Goal: Task Accomplishment & Management: Manage account settings

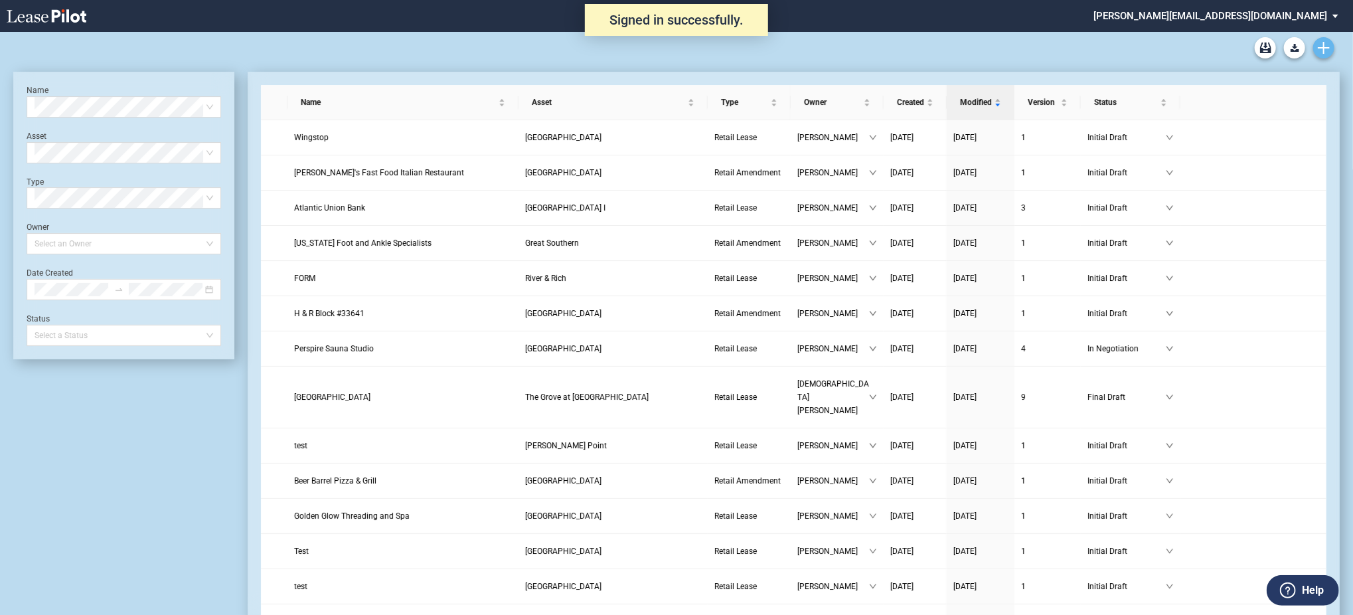
click at [1325, 56] on link "Create new document" at bounding box center [1323, 47] width 21 height 21
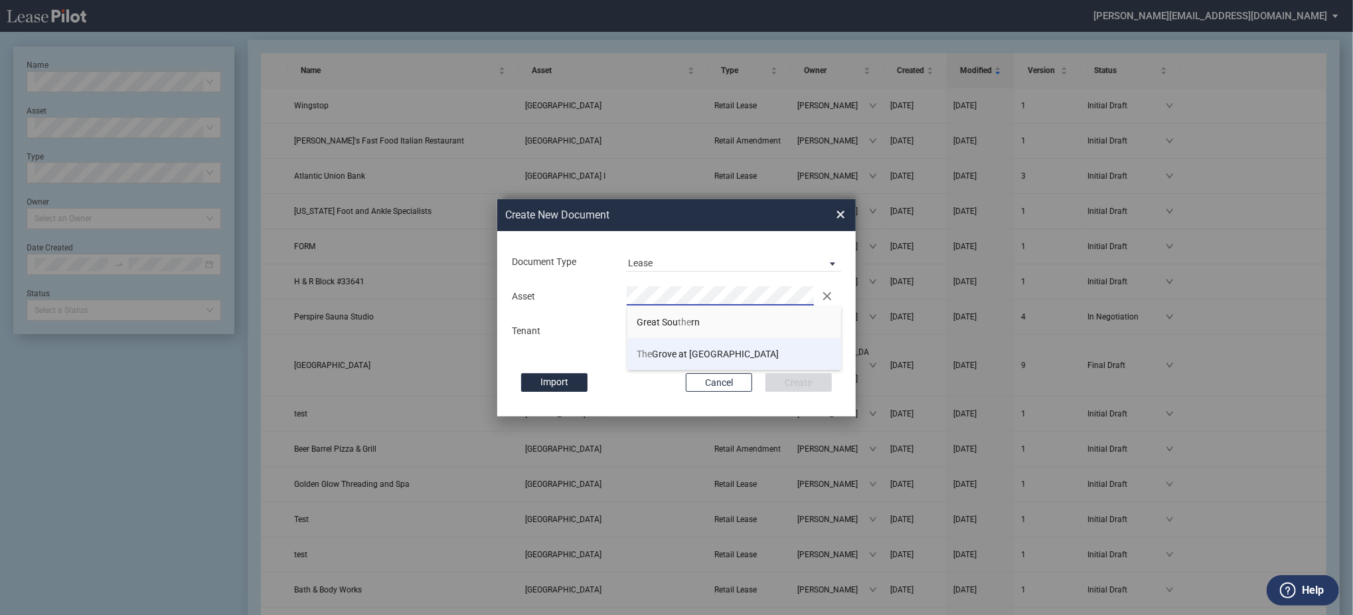
click at [682, 360] on li "The Grove at Towne Center" at bounding box center [734, 354] width 214 height 32
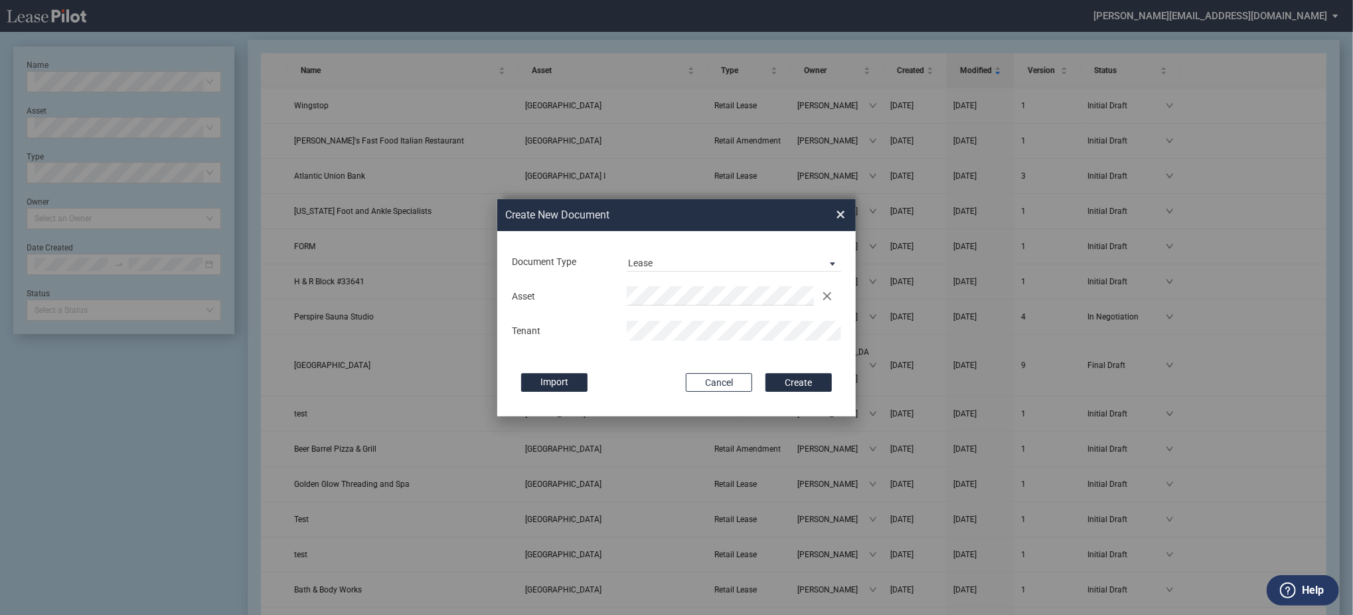
click at [765, 373] on button "Create" at bounding box center [798, 382] width 66 height 19
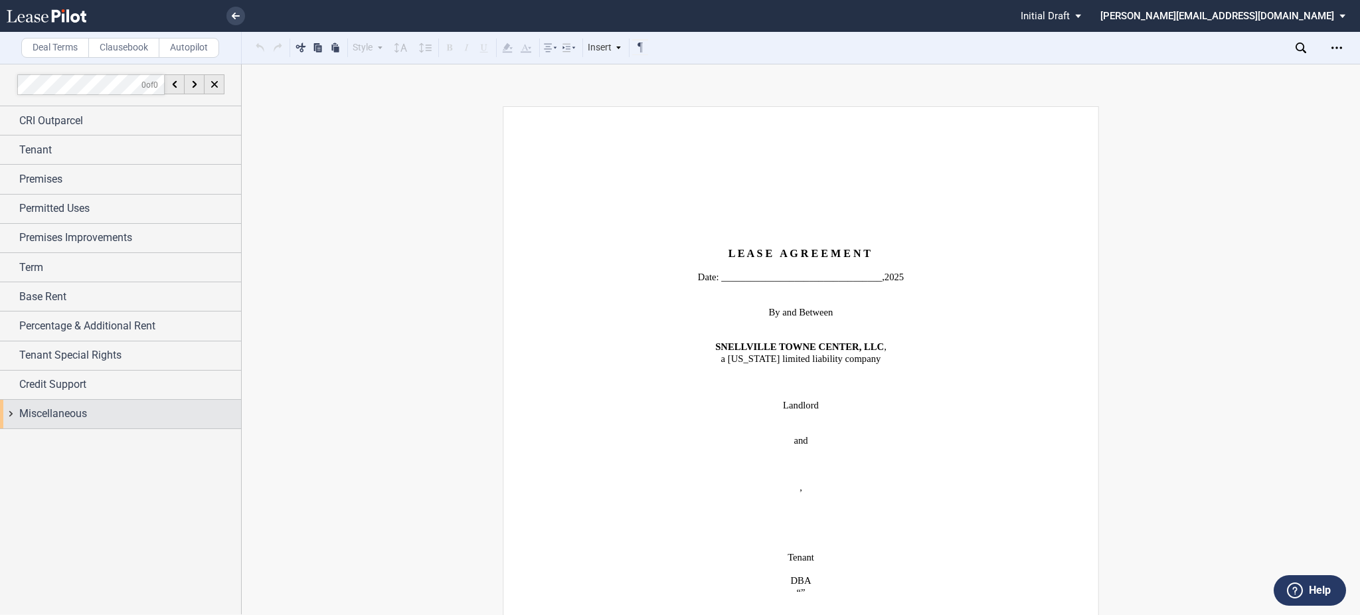
click at [106, 421] on div "Miscellaneous" at bounding box center [130, 414] width 222 height 16
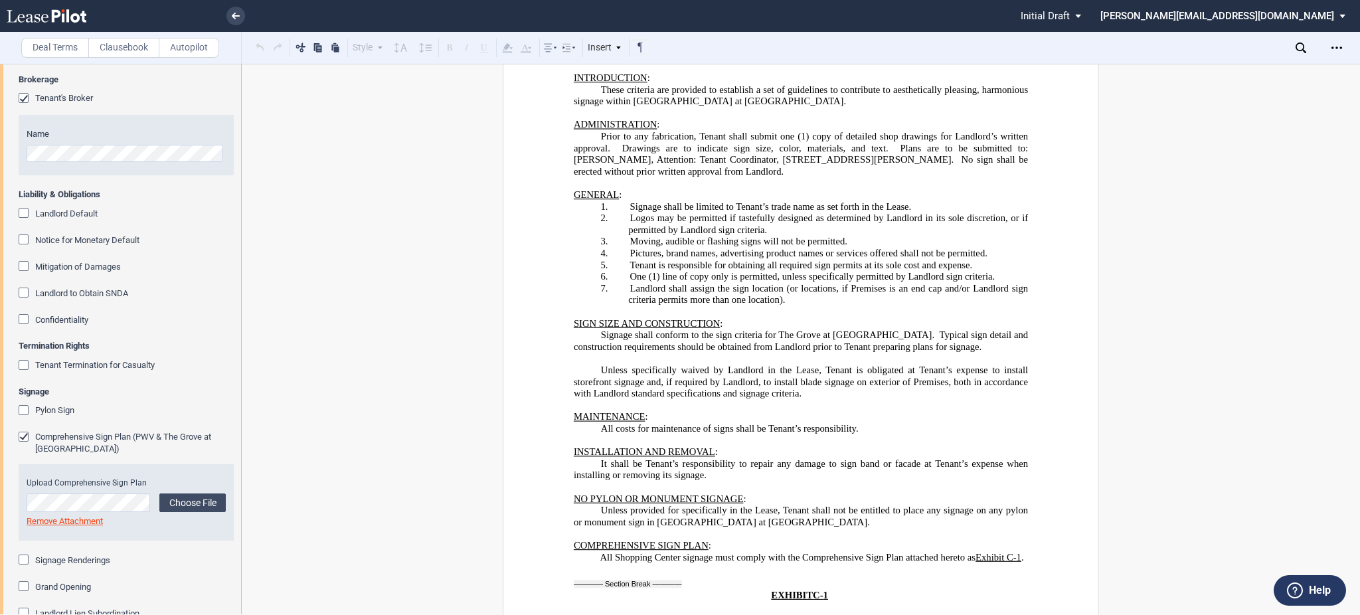
scroll to position [23722, 0]
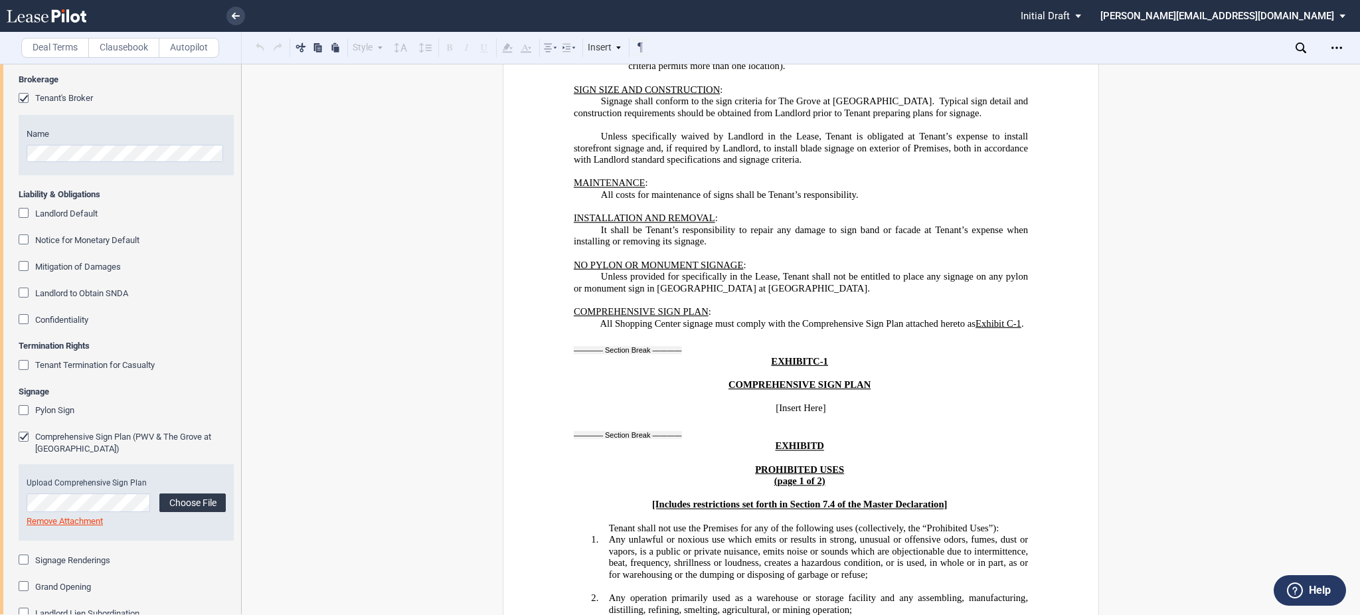
click at [185, 511] on label "Choose File" at bounding box center [192, 502] width 66 height 19
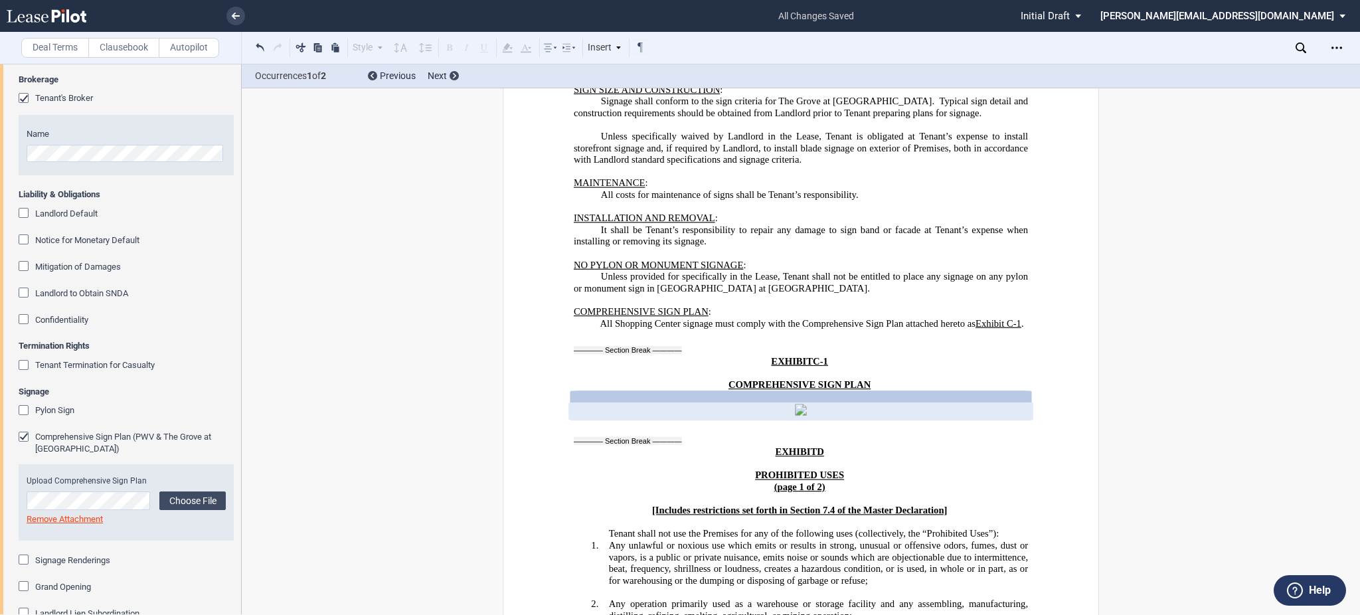
click at [75, 522] on link "Remove Attachment" at bounding box center [65, 519] width 76 height 10
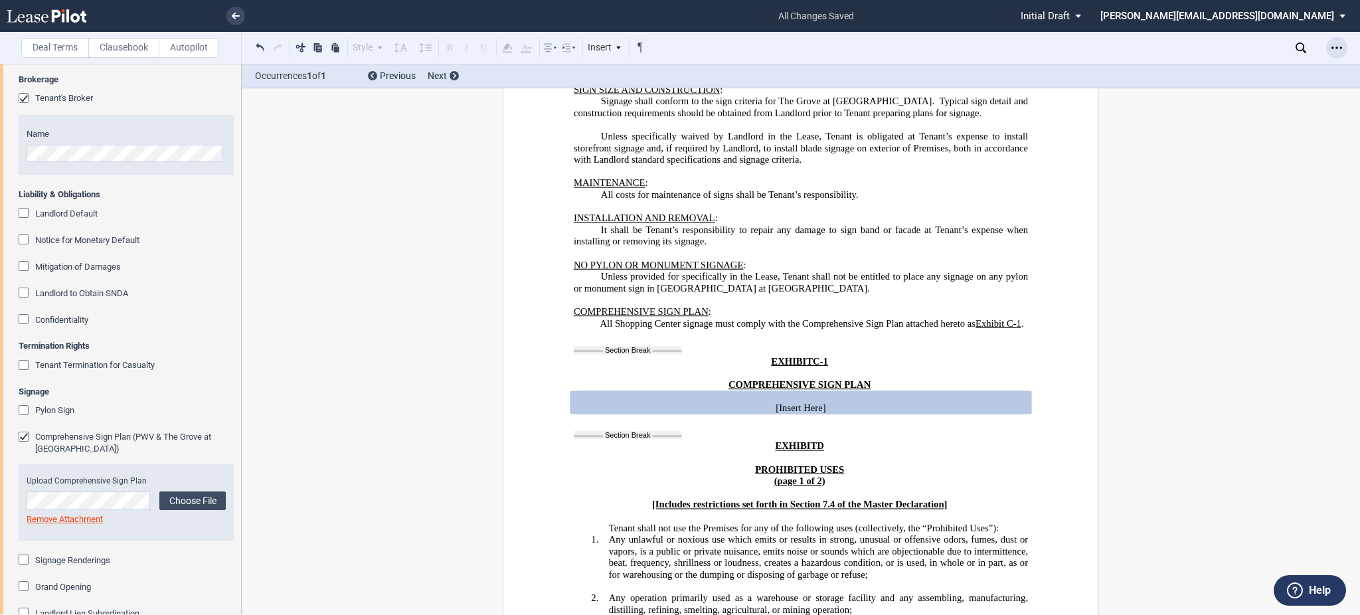
click at [1342, 54] on div "Open Lease options menu" at bounding box center [1336, 47] width 21 height 21
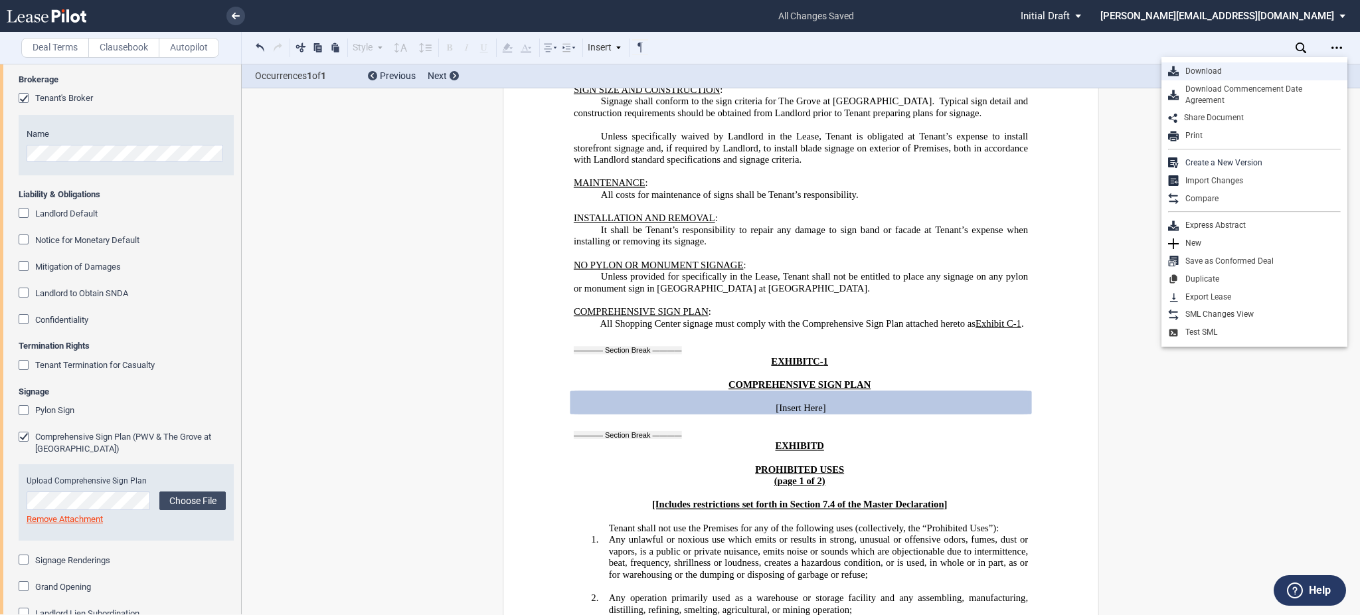
click at [1309, 73] on div "Download" at bounding box center [1259, 71] width 162 height 11
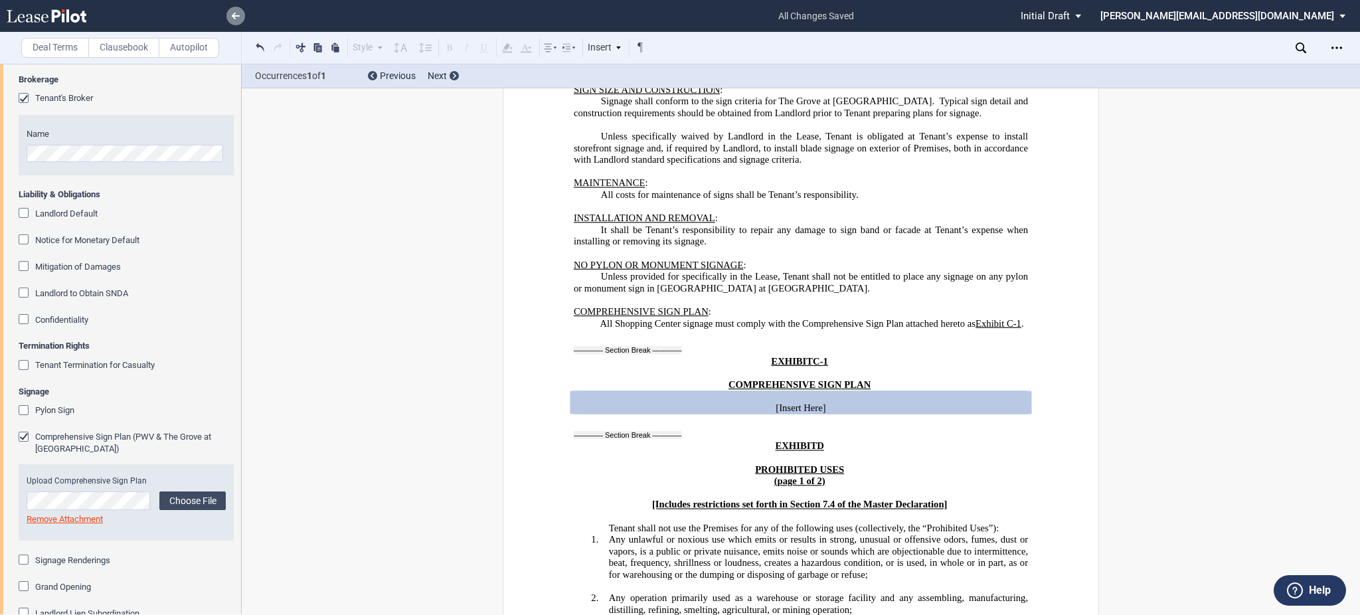
click at [226, 21] on li at bounding box center [190, 16] width 109 height 32
click at [238, 15] on icon at bounding box center [236, 16] width 8 height 7
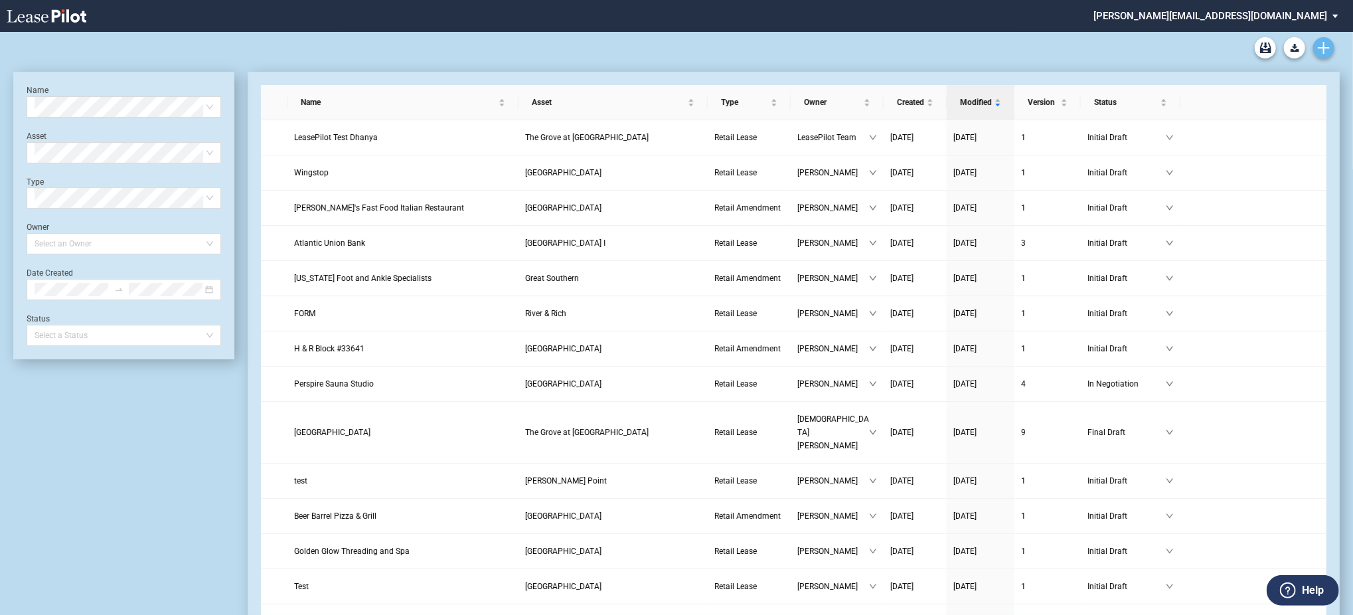
click at [1332, 50] on link "Create new document" at bounding box center [1323, 47] width 21 height 21
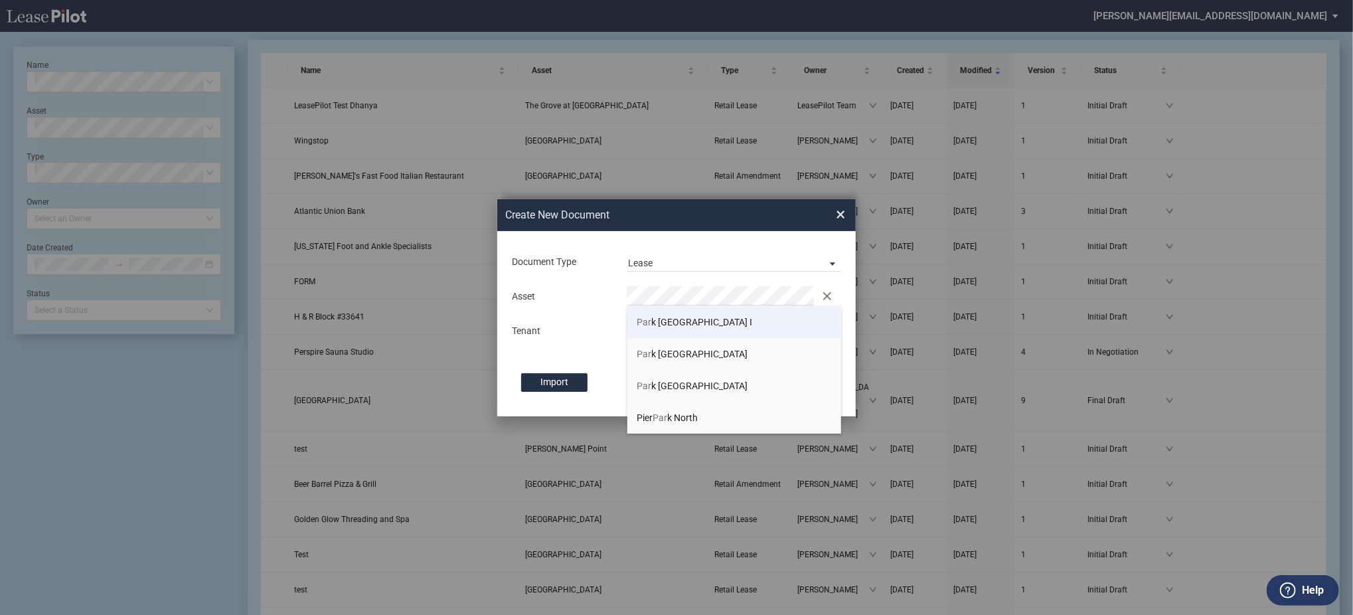
click at [703, 322] on span "Par k West Village I" at bounding box center [695, 322] width 116 height 11
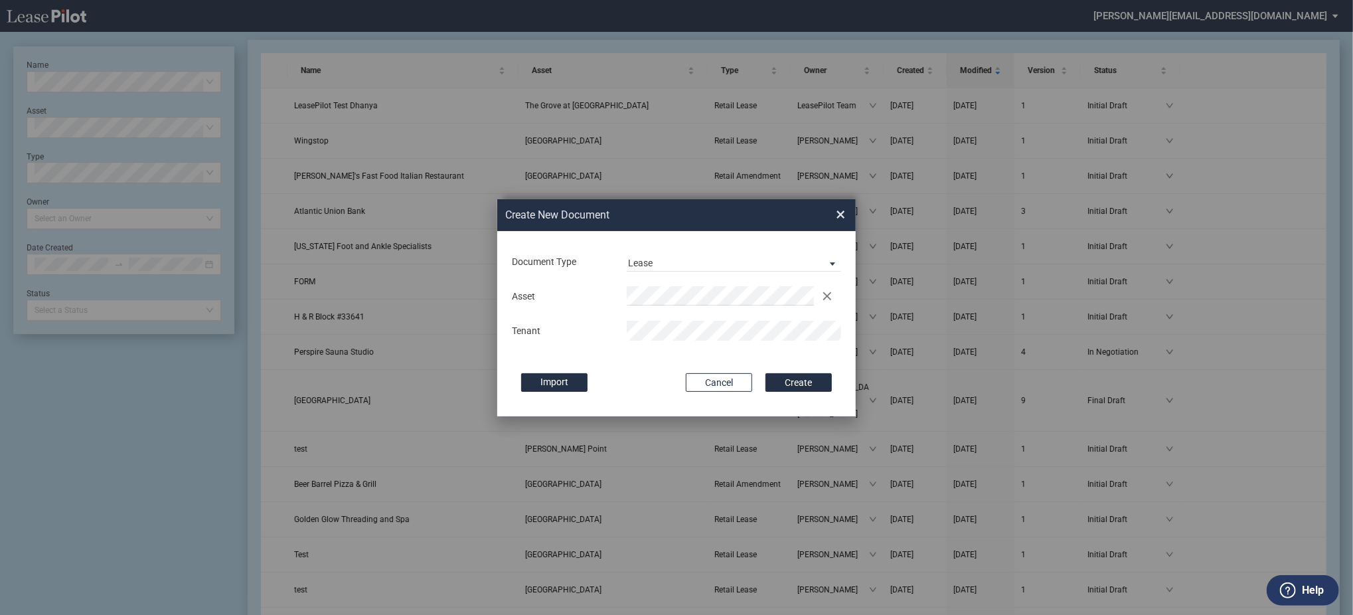
click at [812, 372] on div "Document Type Lease Lease Amendment Deal Type Retail Deal Type Retail Form Reta…" at bounding box center [676, 323] width 358 height 185
click at [812, 373] on button "Create" at bounding box center [798, 382] width 66 height 19
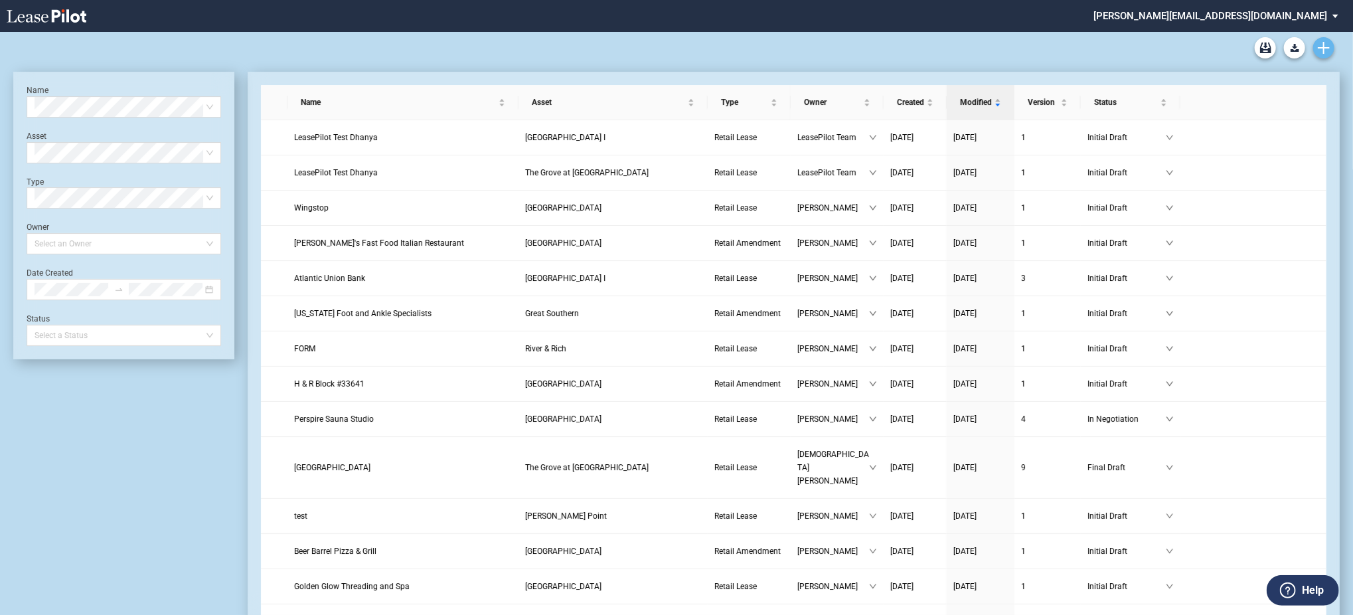
click at [1318, 45] on icon "Create new document" at bounding box center [1324, 48] width 12 height 12
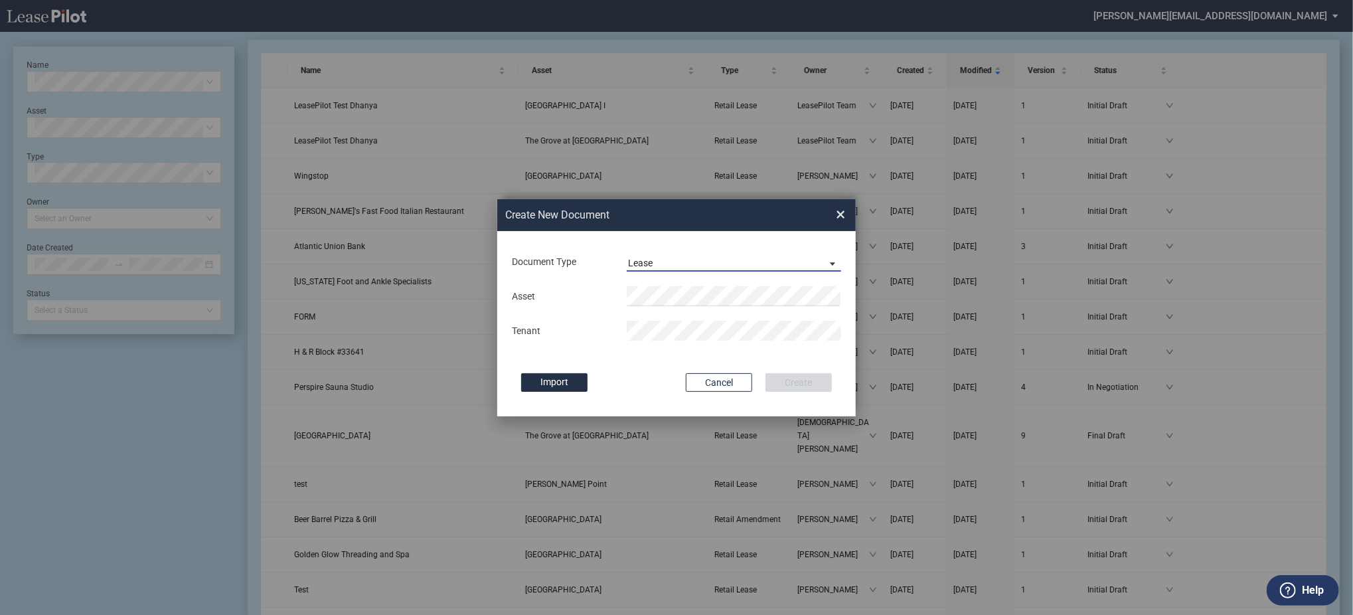
drag, startPoint x: 639, startPoint y: 270, endPoint x: 643, endPoint y: 282, distance: 12.6
click at [641, 277] on div "Document Type Lease Lease Amendment" at bounding box center [677, 261] width 332 height 35
click at [643, 282] on div "Asset Tenant" at bounding box center [677, 313] width 332 height 69
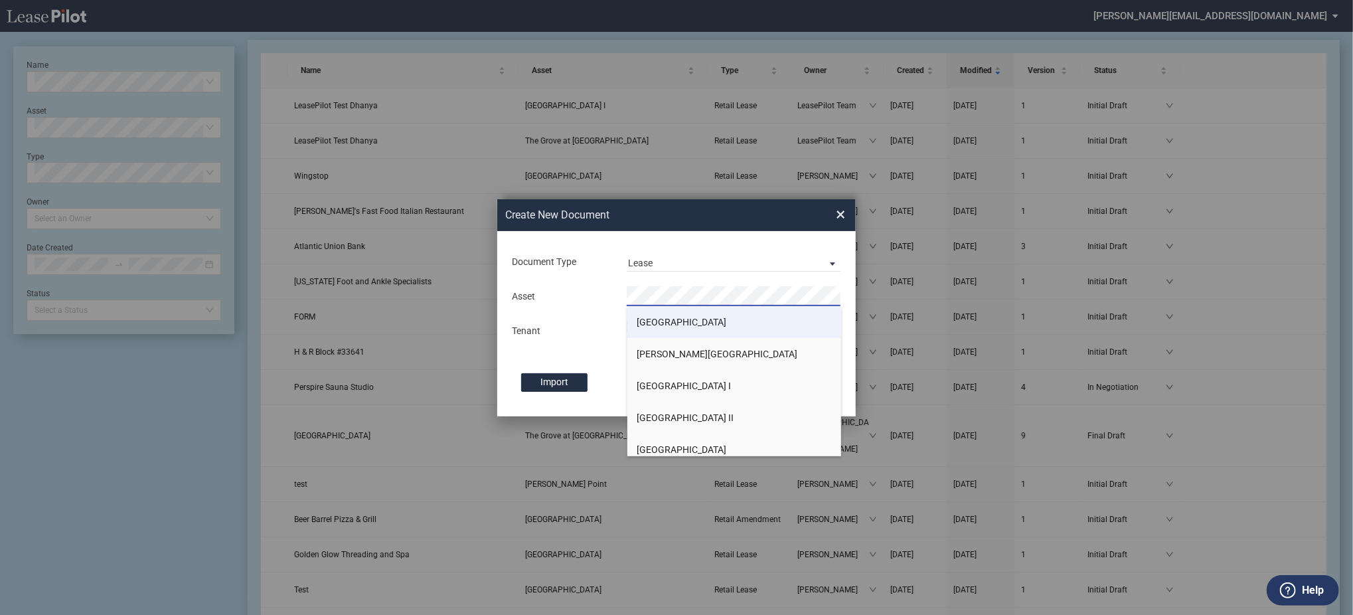
click at [653, 315] on li "Arbor Square" at bounding box center [734, 322] width 214 height 32
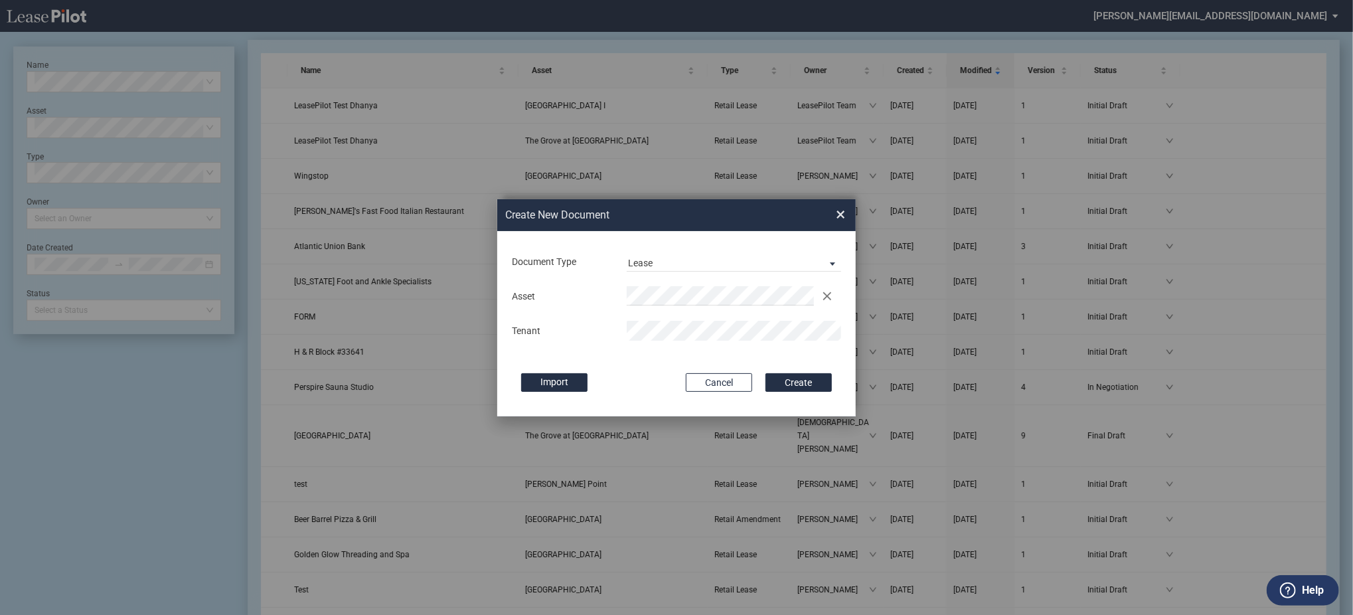
click at [765, 373] on button "Create" at bounding box center [798, 382] width 66 height 19
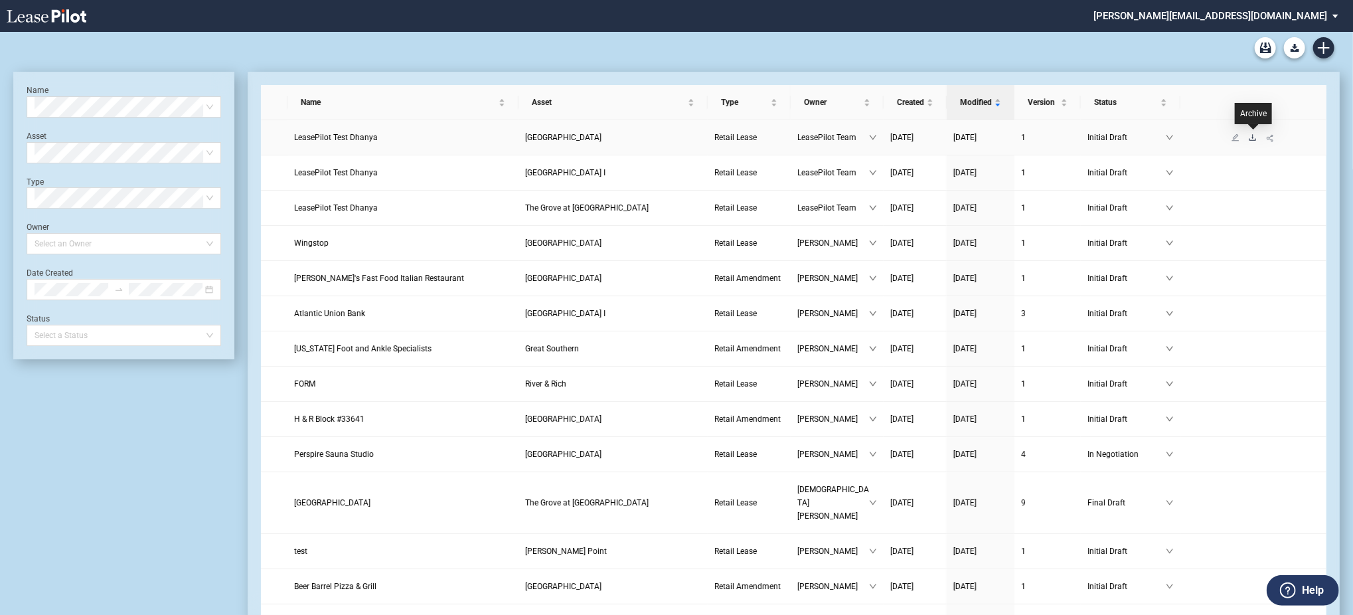
click at [1253, 135] on icon "download" at bounding box center [1253, 137] width 8 height 8
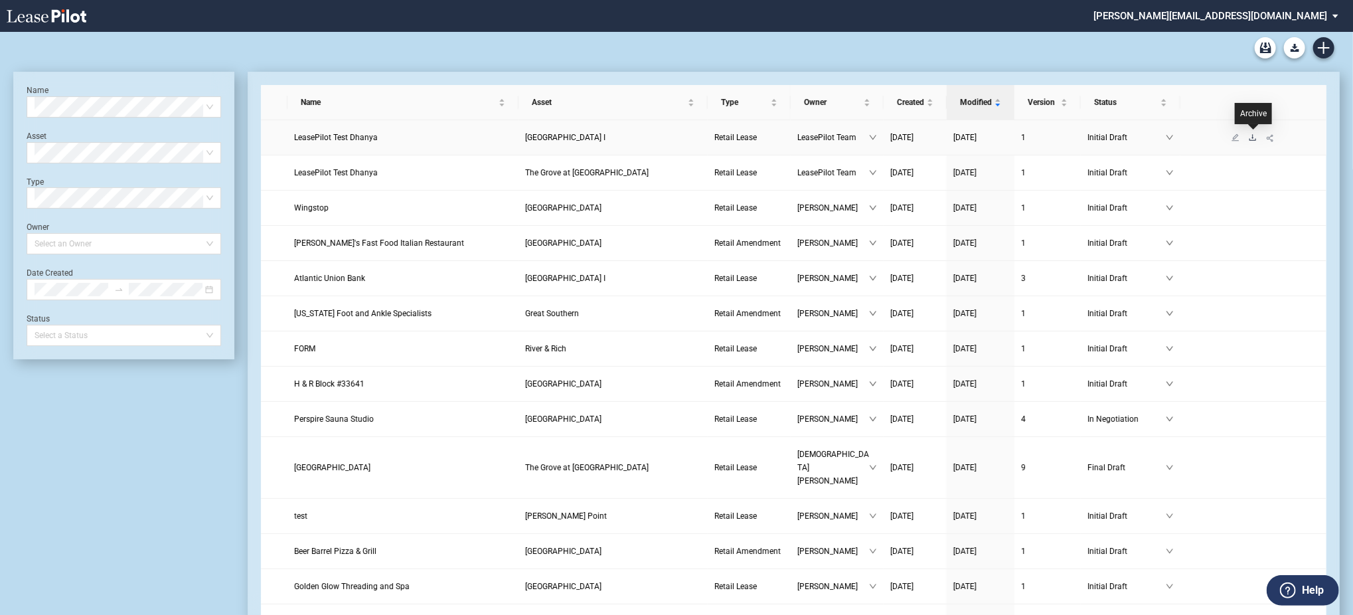
click at [1254, 138] on icon "download" at bounding box center [1253, 137] width 8 height 8
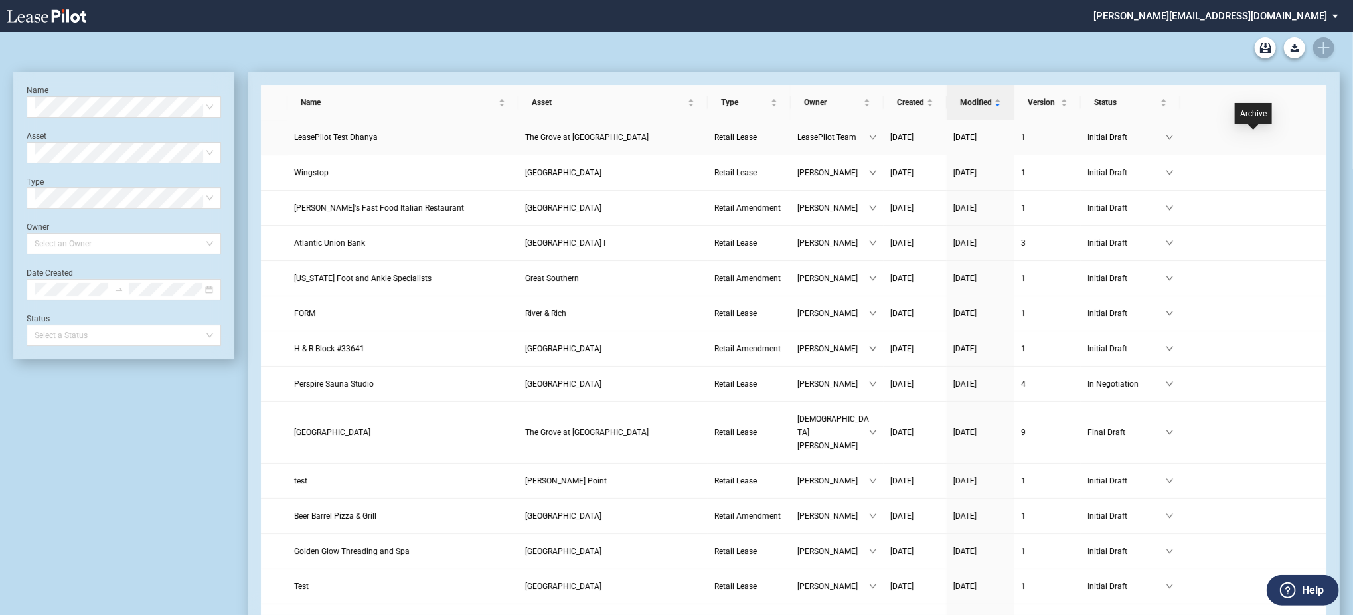
click at [1254, 138] on icon "download" at bounding box center [1253, 137] width 8 height 8
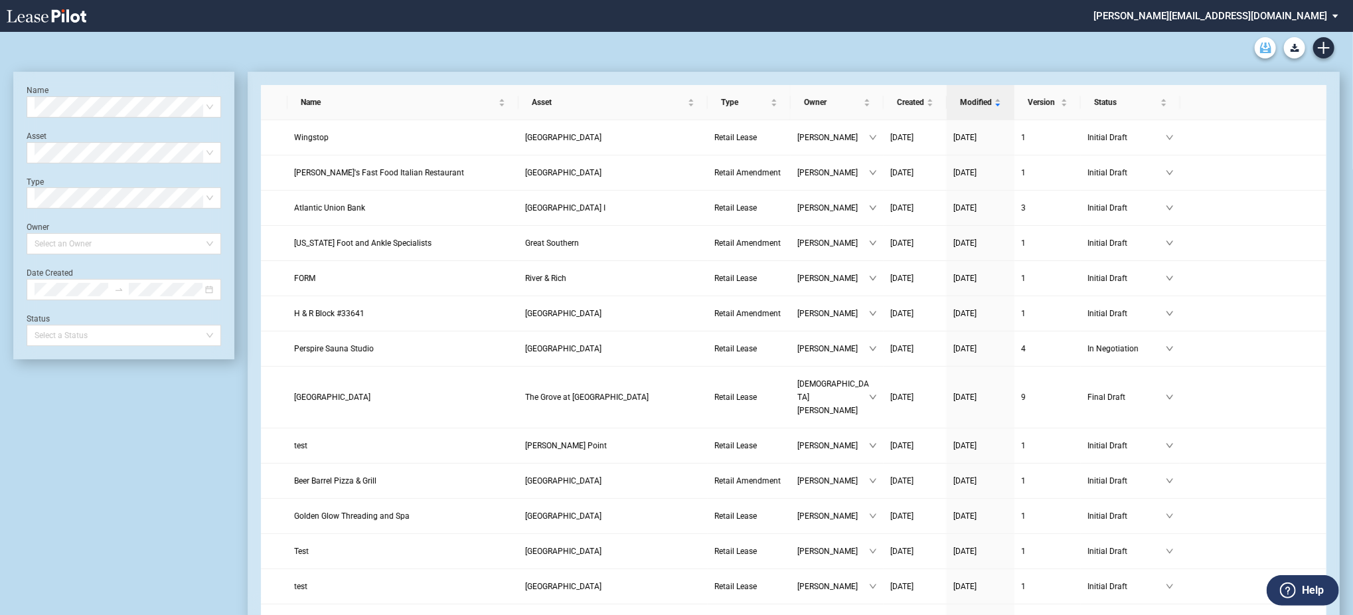
click at [1267, 49] on use "Archive" at bounding box center [1265, 47] width 11 height 11
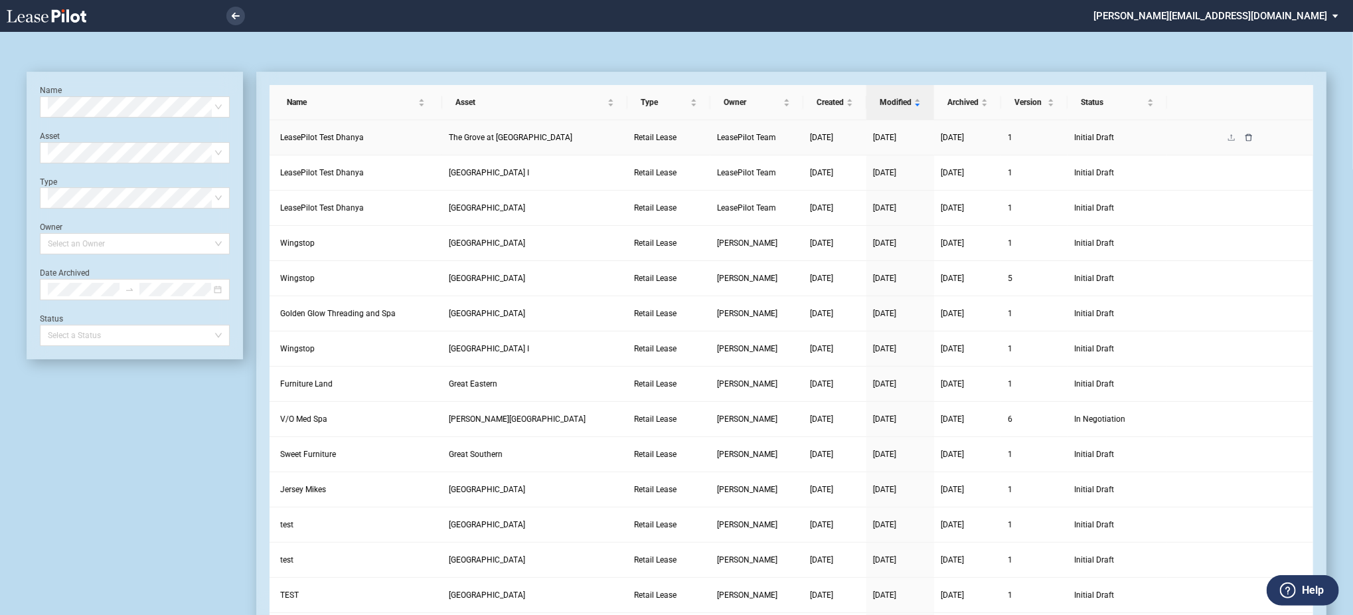
click at [1247, 138] on icon "delete" at bounding box center [1249, 137] width 8 height 8
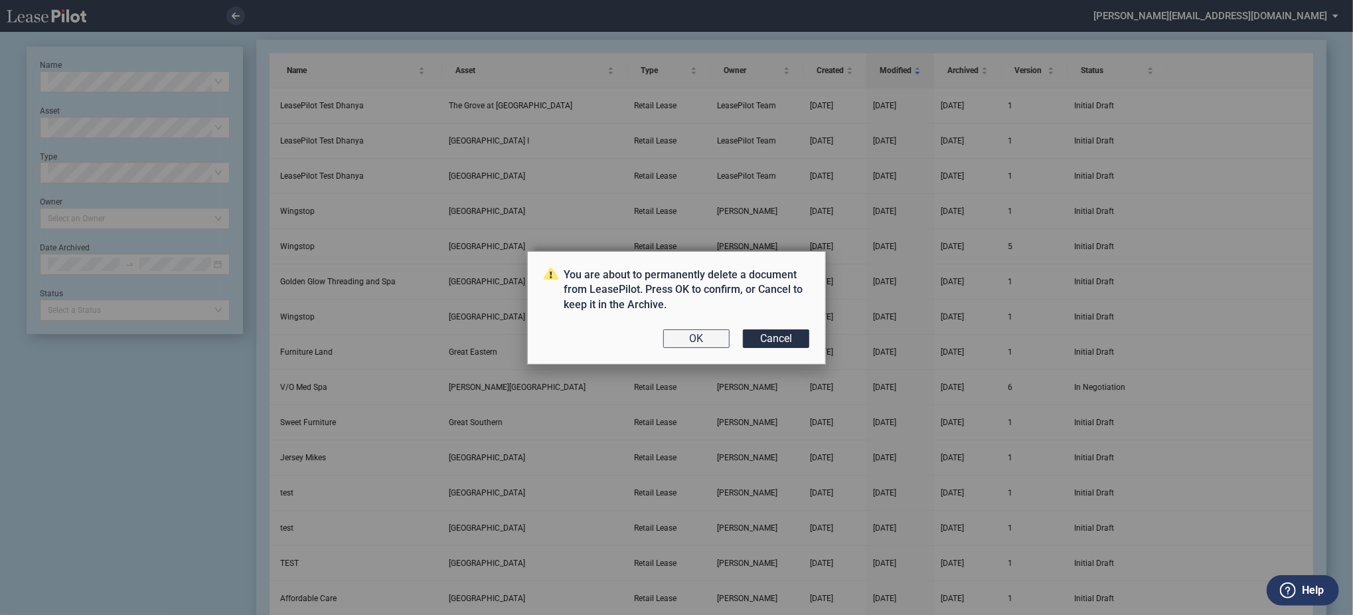
click at [714, 337] on button "OK" at bounding box center [696, 338] width 66 height 19
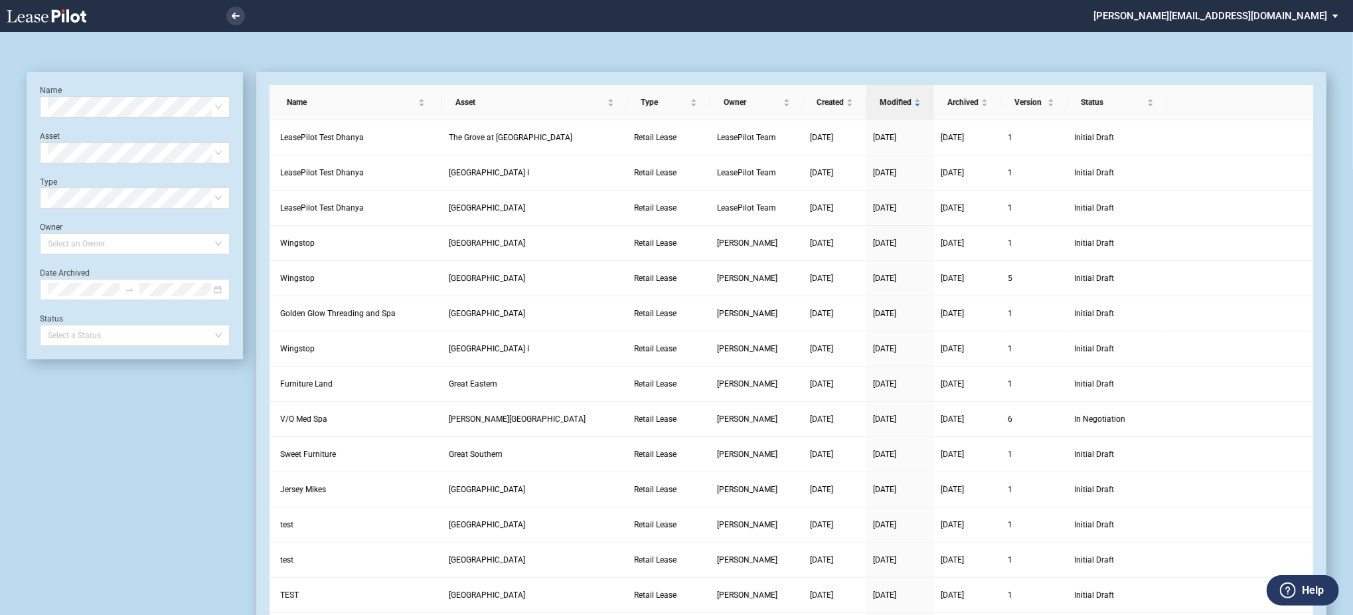
scroll to position [32, 0]
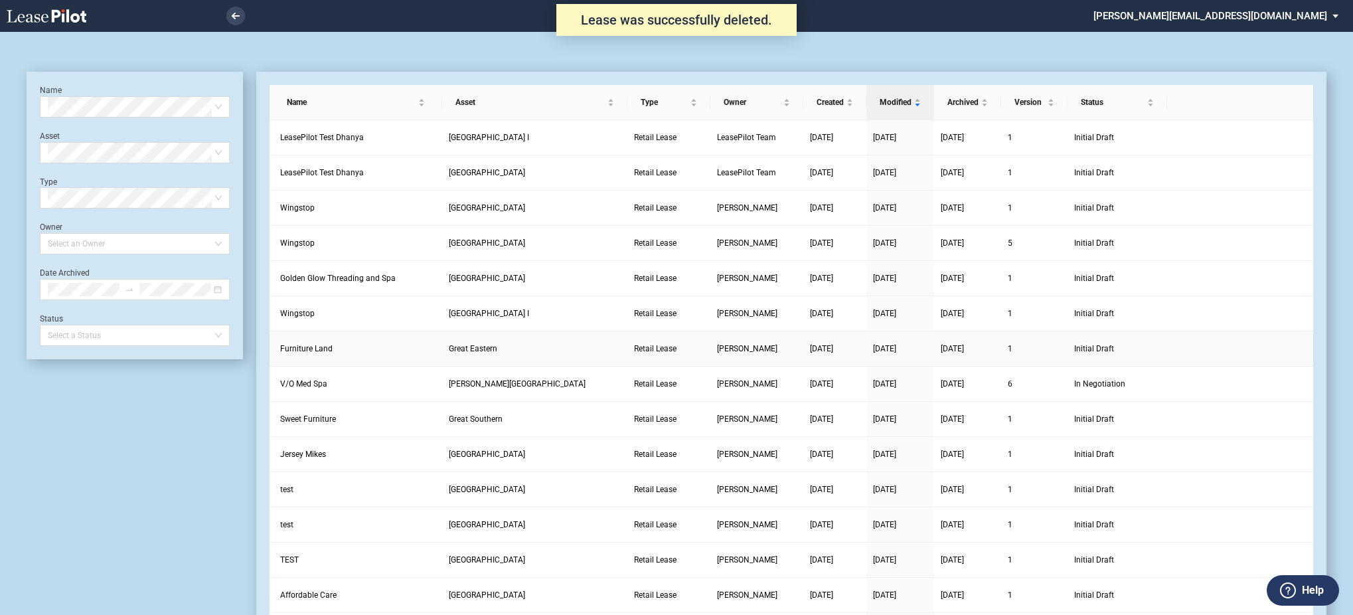
scroll to position [32, 0]
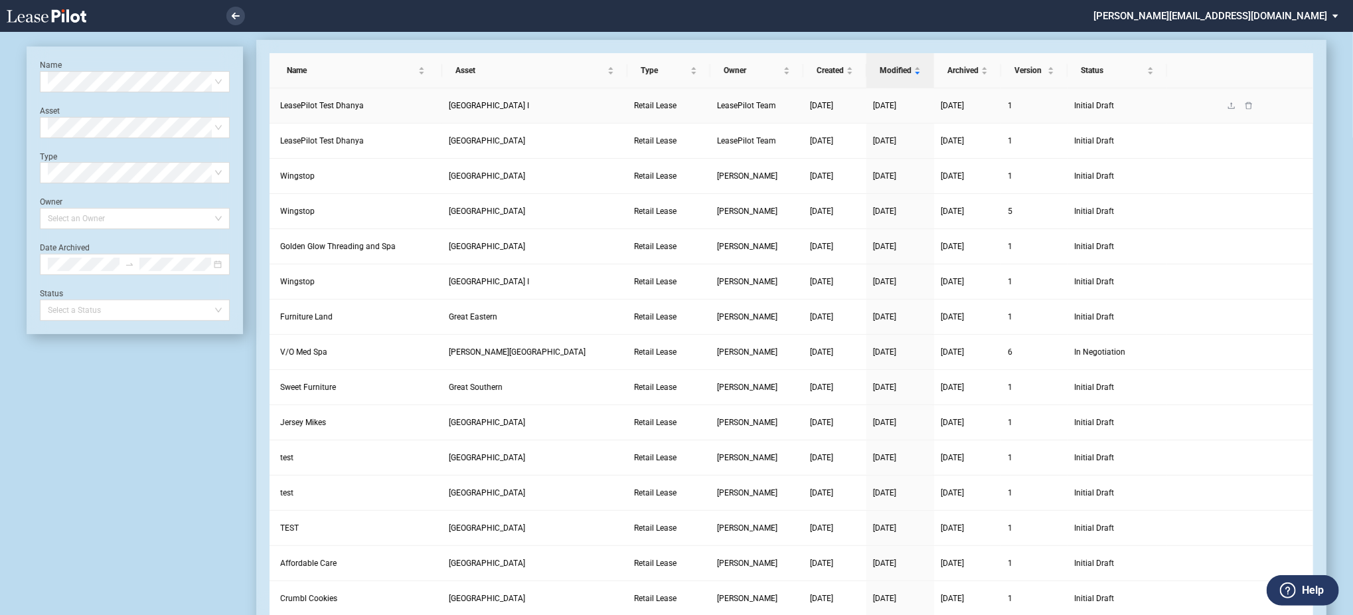
click at [1249, 101] on link at bounding box center [1248, 105] width 17 height 9
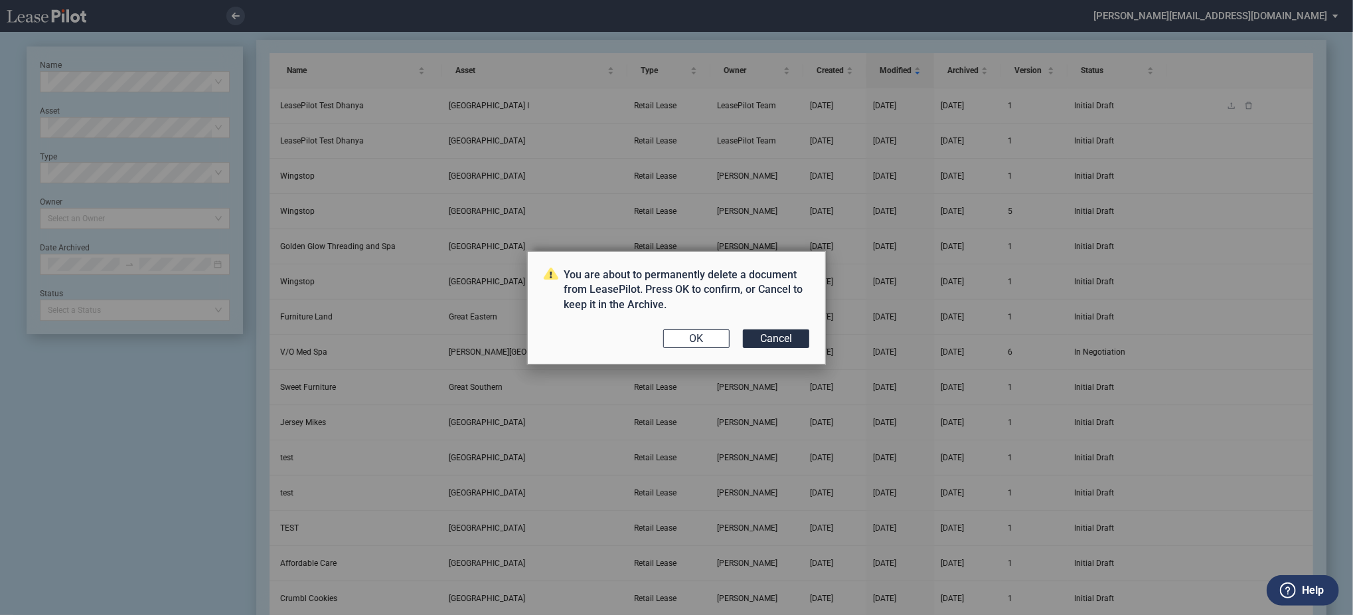
scroll to position [0, 0]
drag, startPoint x: 784, startPoint y: 337, endPoint x: 1175, endPoint y: 175, distance: 423.2
click at [783, 337] on button "Cancel" at bounding box center [776, 338] width 66 height 19
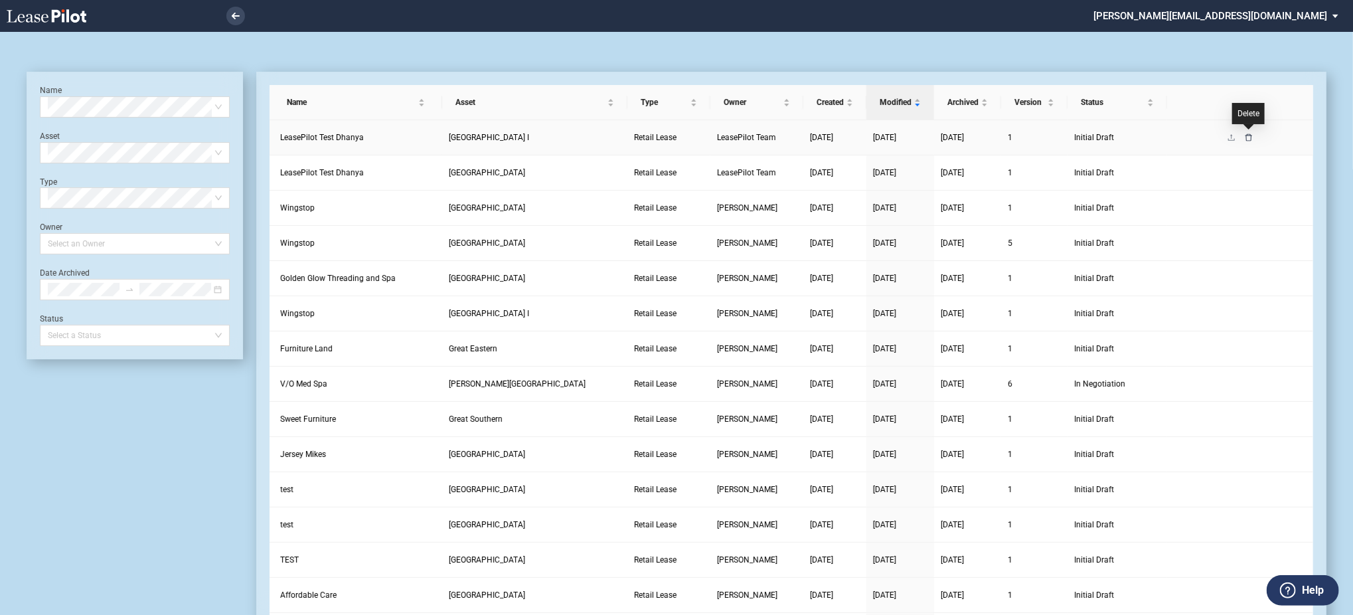
click at [1250, 138] on icon "delete" at bounding box center [1249, 137] width 8 height 8
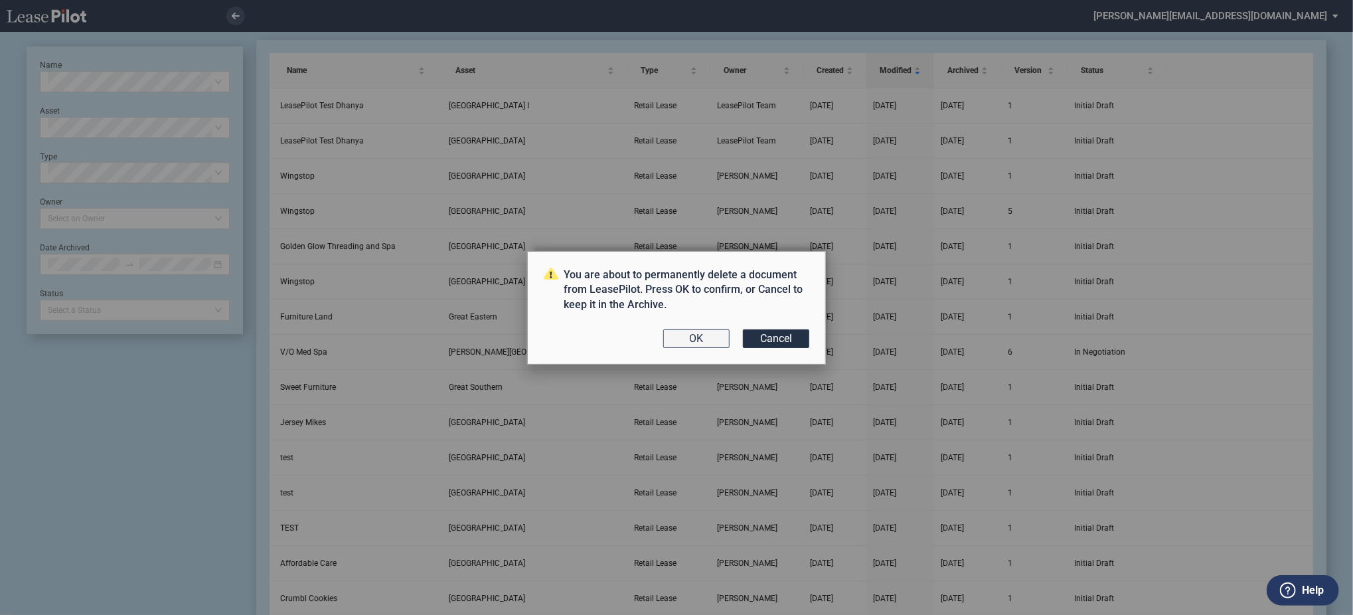
click at [680, 329] on button "OK" at bounding box center [696, 338] width 66 height 19
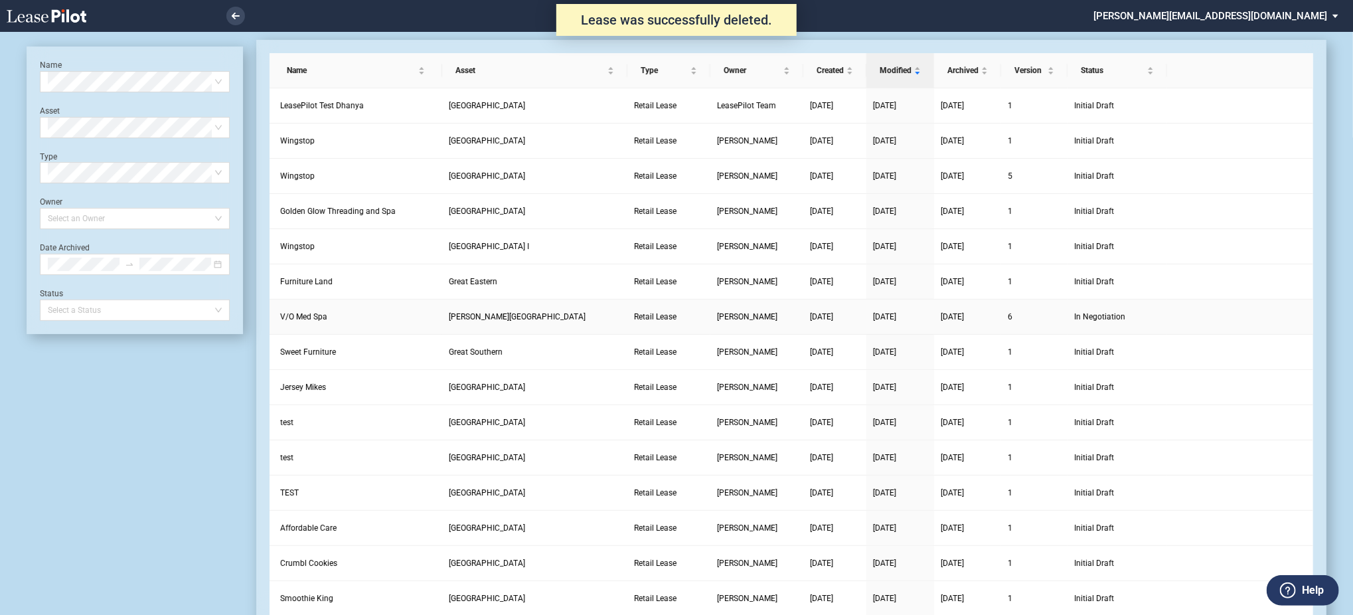
scroll to position [32, 0]
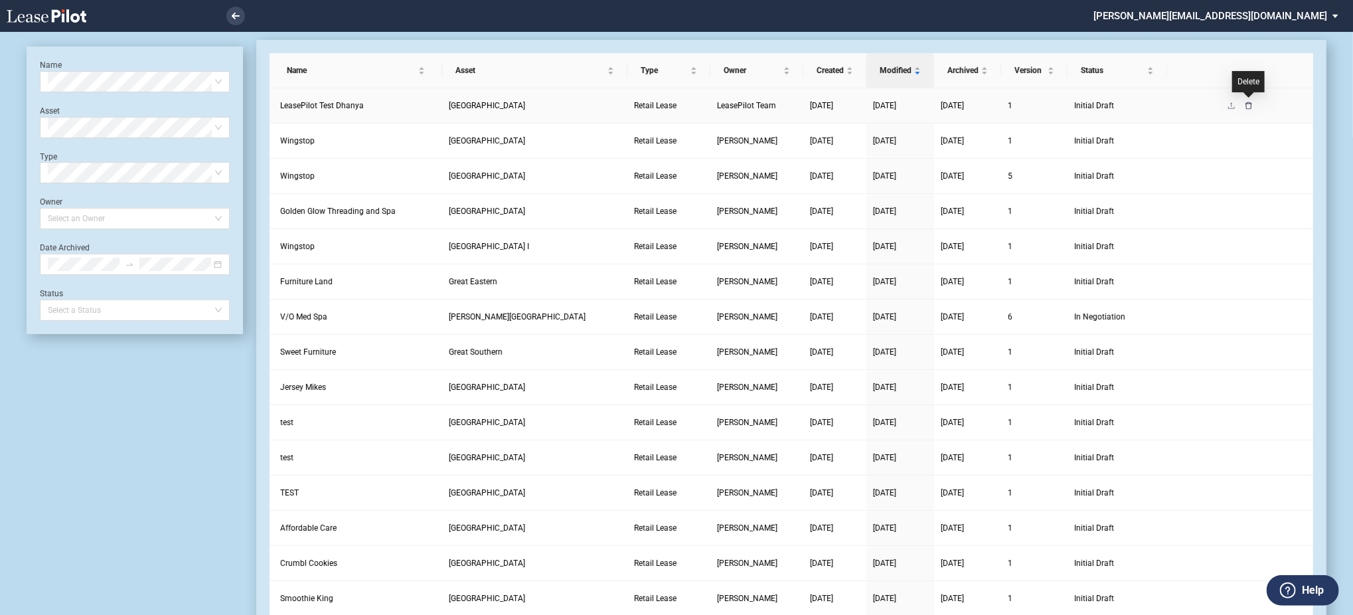
click at [1251, 107] on icon "delete" at bounding box center [1249, 106] width 8 height 8
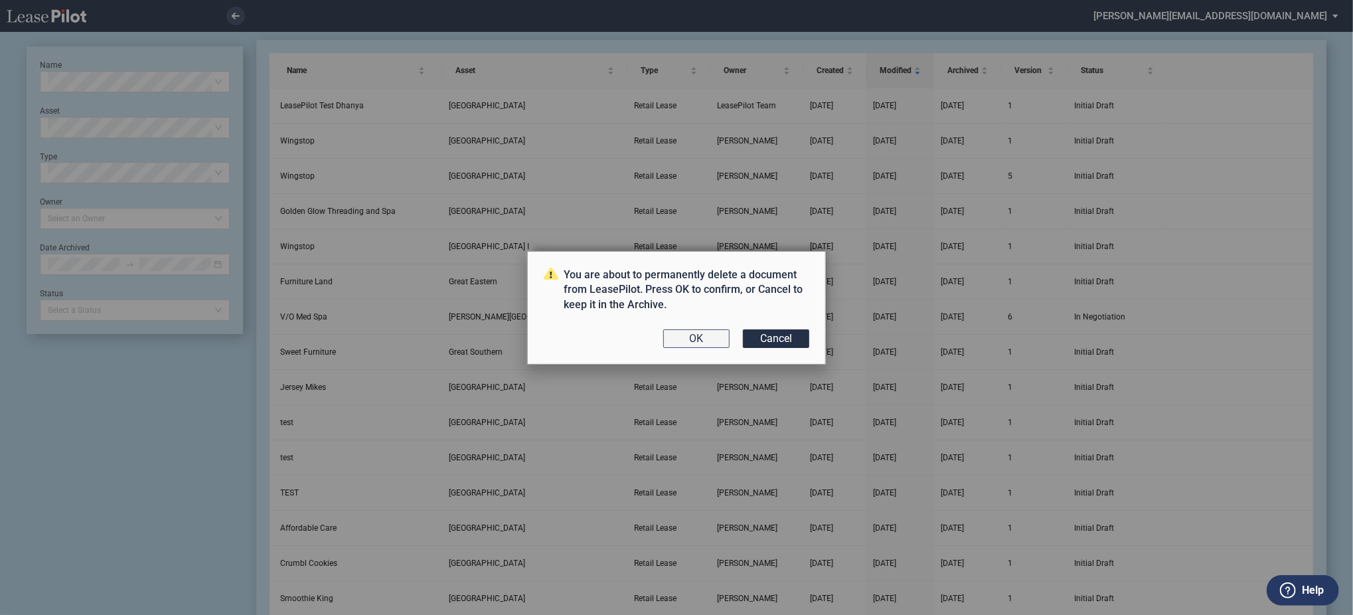
click at [706, 338] on button "OK" at bounding box center [696, 338] width 66 height 19
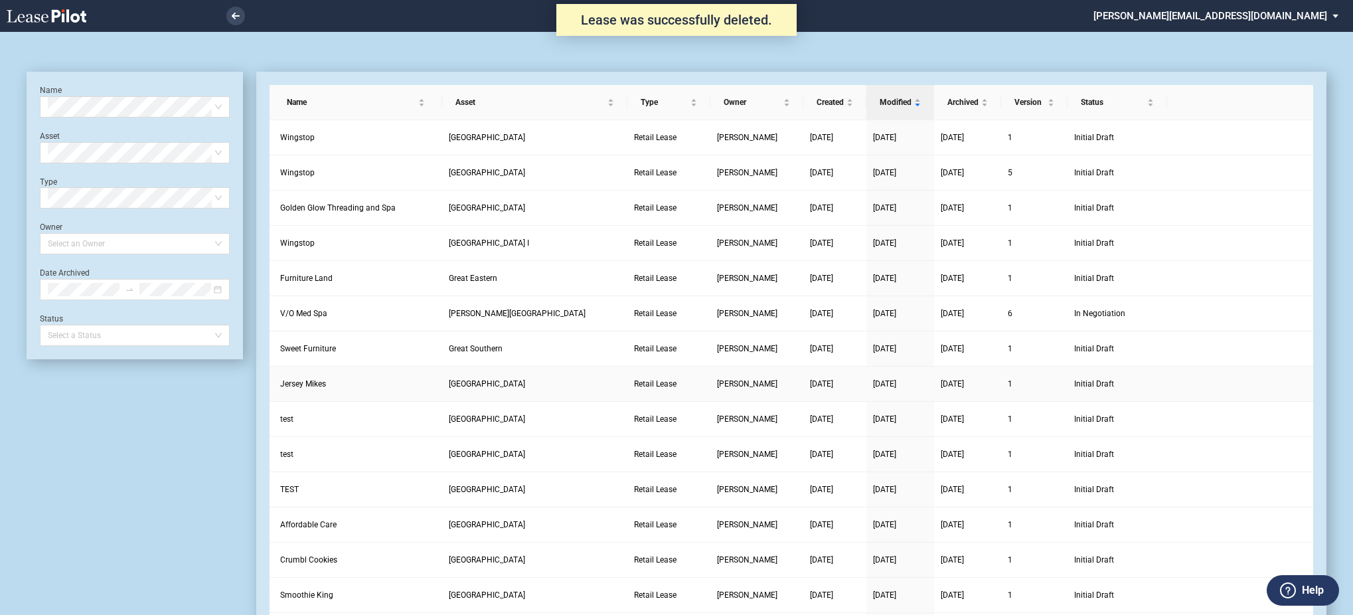
scroll to position [32, 0]
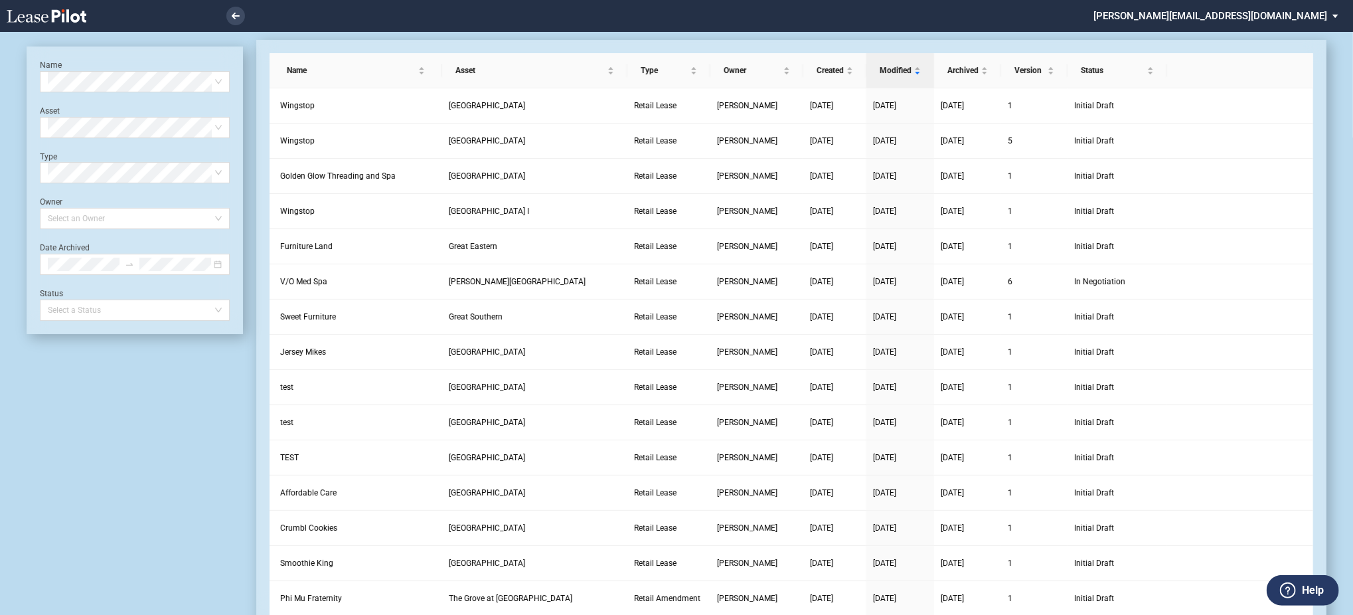
click at [49, 22] on icon at bounding box center [47, 15] width 80 height 13
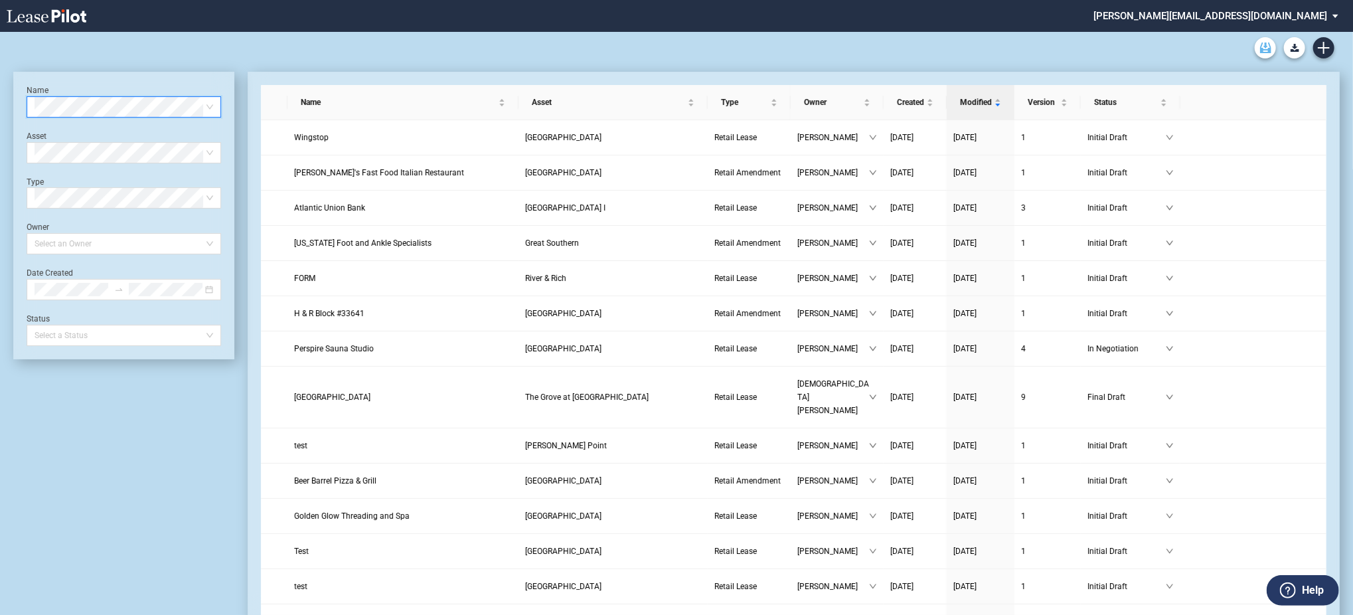
click at [1266, 57] on link "Archive" at bounding box center [1265, 47] width 21 height 21
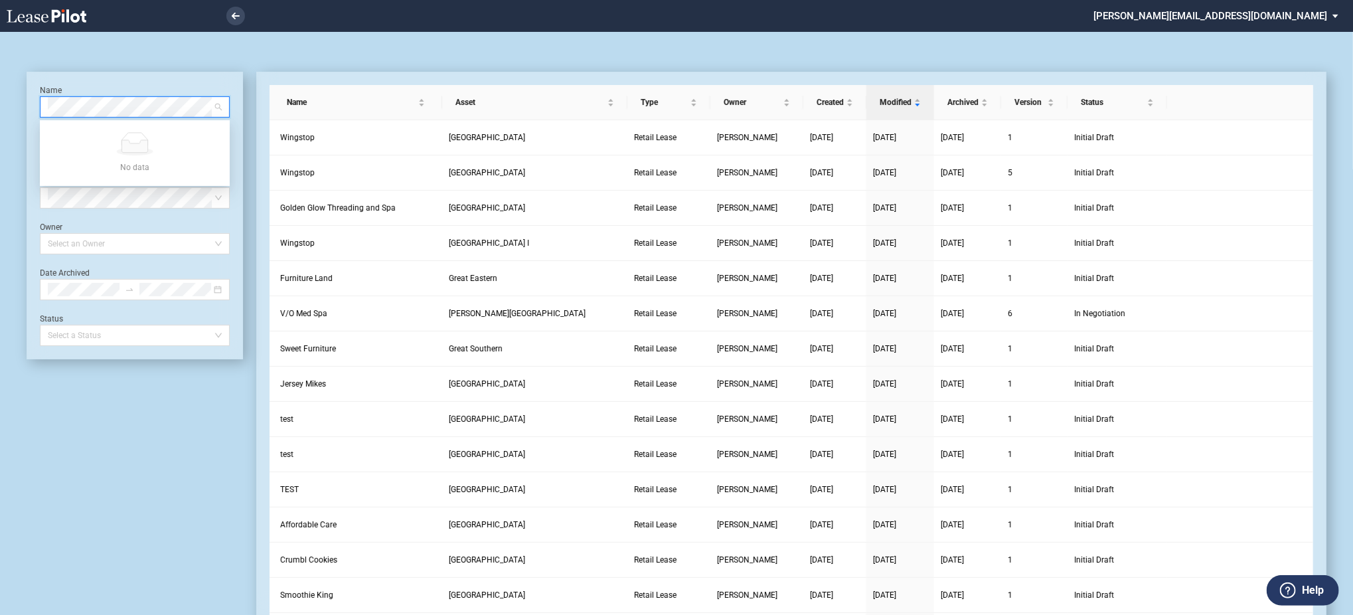
click at [1296, 8] on md-select "[PERSON_NAME][EMAIL_ADDRESS][DOMAIN_NAME] Change Password 2-Factor Authenticati…" at bounding box center [1221, 15] width 258 height 30
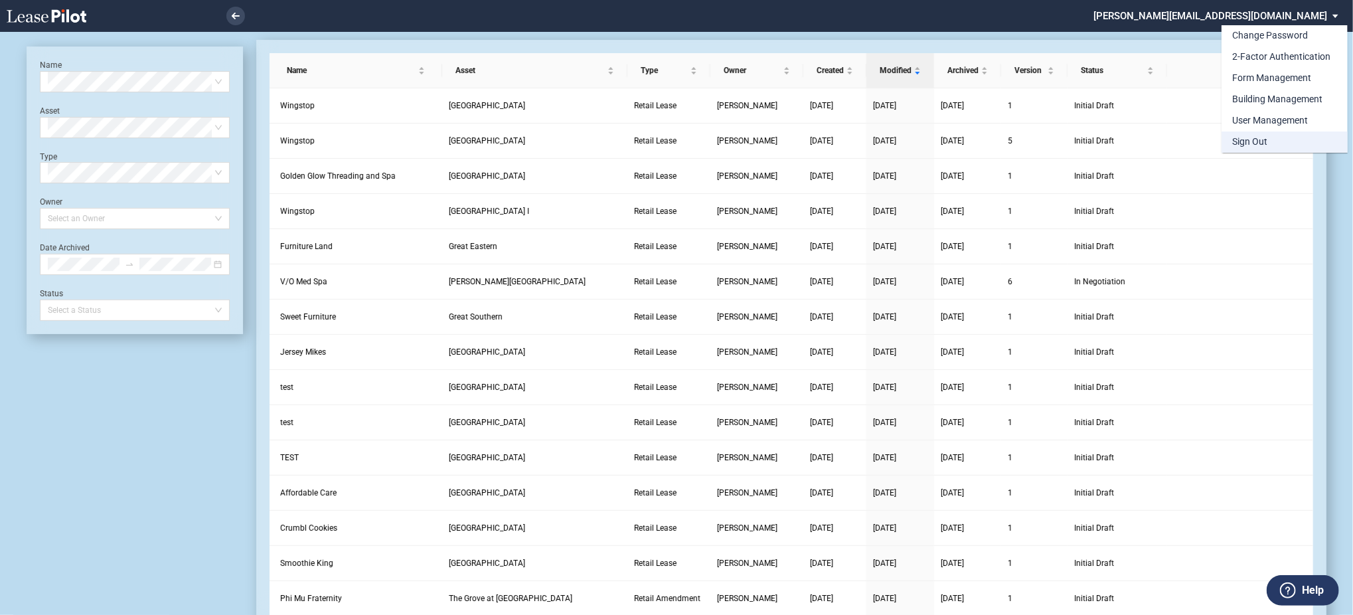
click at [1269, 151] on md-option "Sign Out" at bounding box center [1285, 141] width 126 height 21
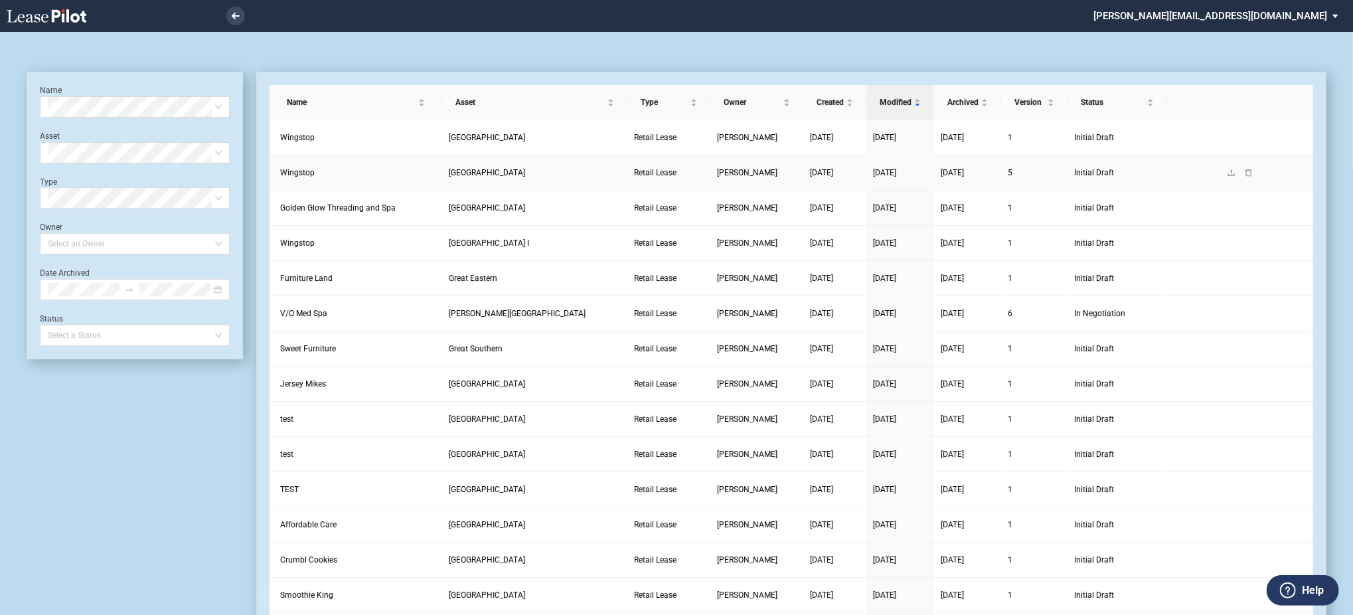
scroll to position [32, 0]
